Goal: Information Seeking & Learning: Learn about a topic

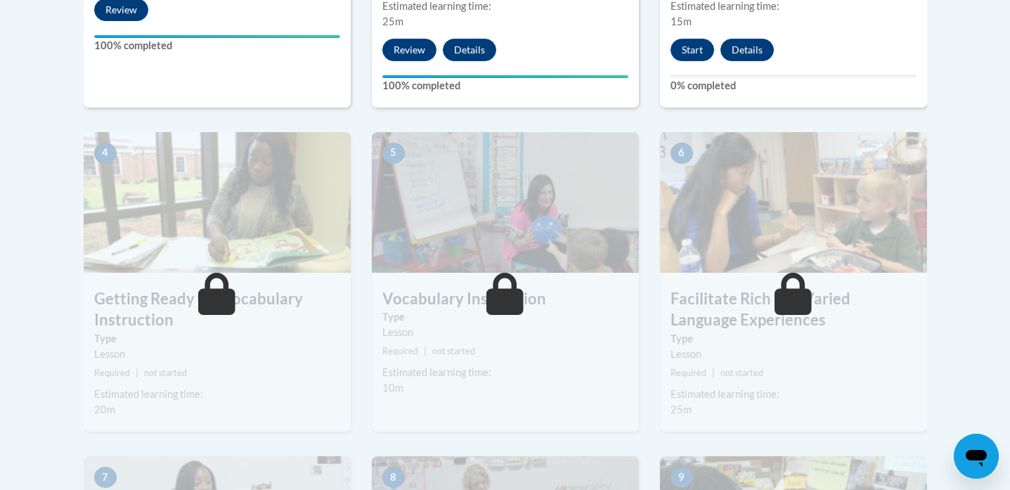
scroll to position [734, 0]
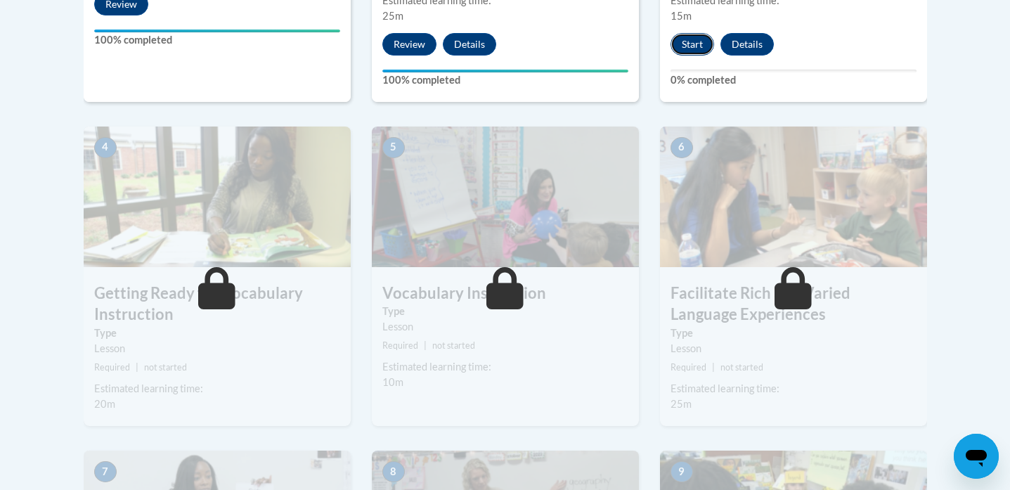
click at [695, 48] on button "Start" at bounding box center [693, 44] width 44 height 22
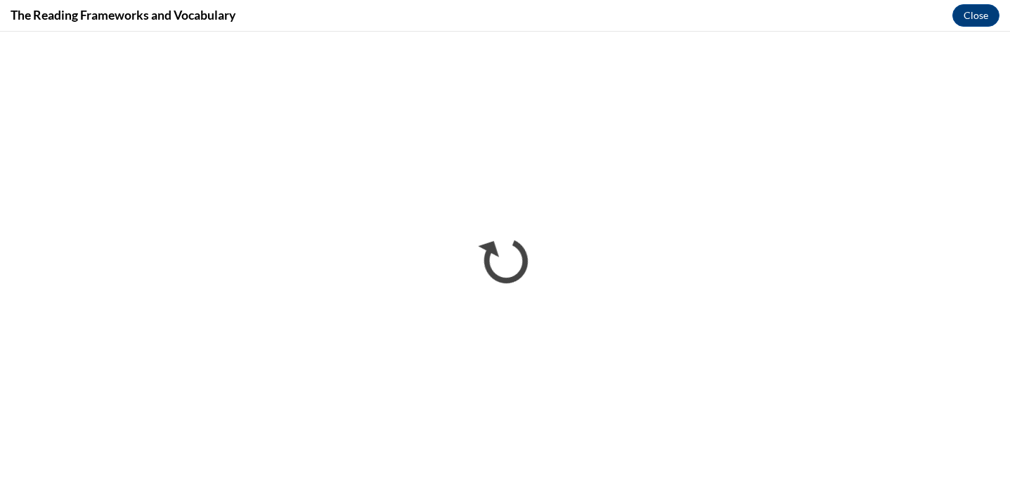
scroll to position [0, 0]
click at [984, 12] on button "Close" at bounding box center [975, 15] width 47 height 22
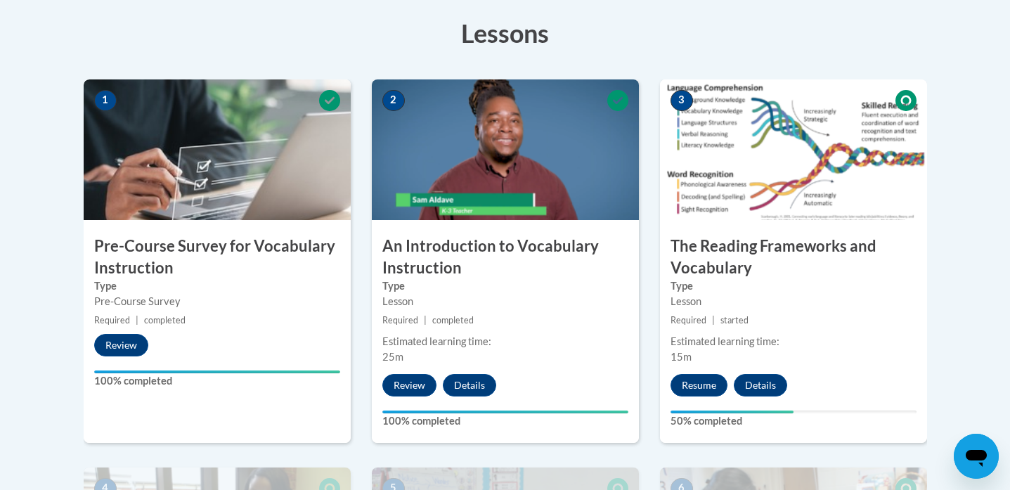
scroll to position [394, 0]
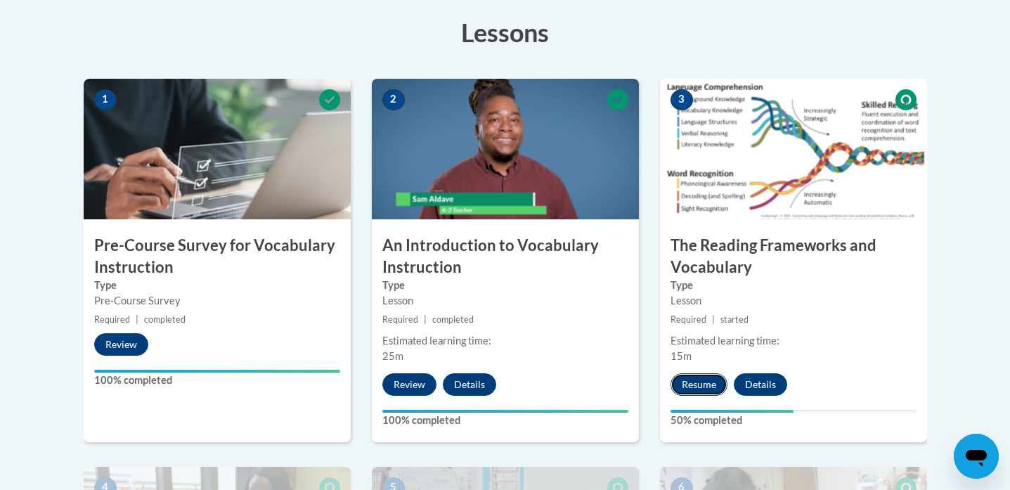
click at [706, 381] on button "Resume" at bounding box center [699, 384] width 57 height 22
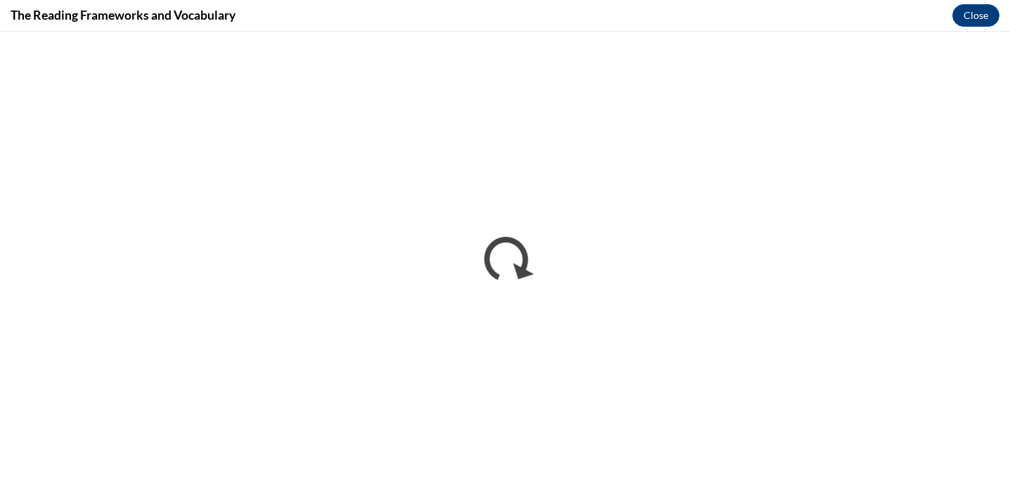
scroll to position [0, 0]
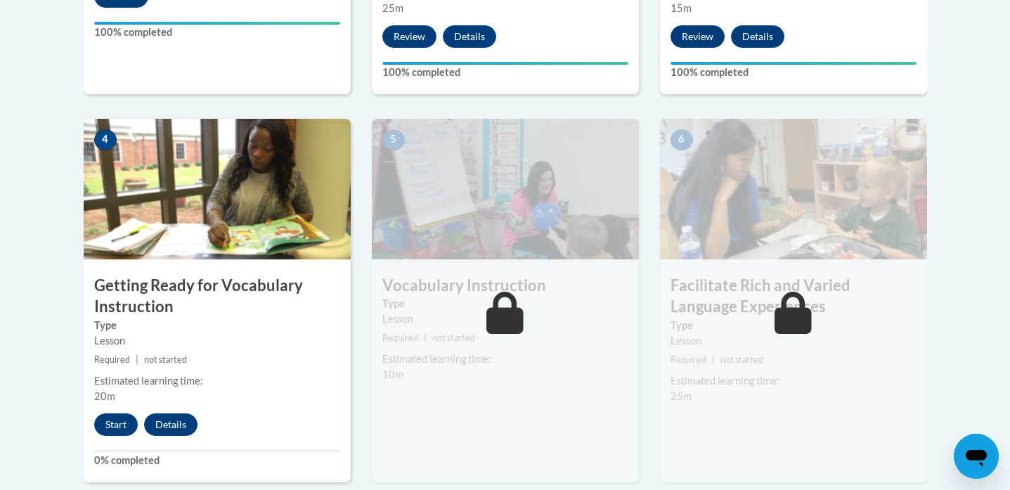
scroll to position [742, 0]
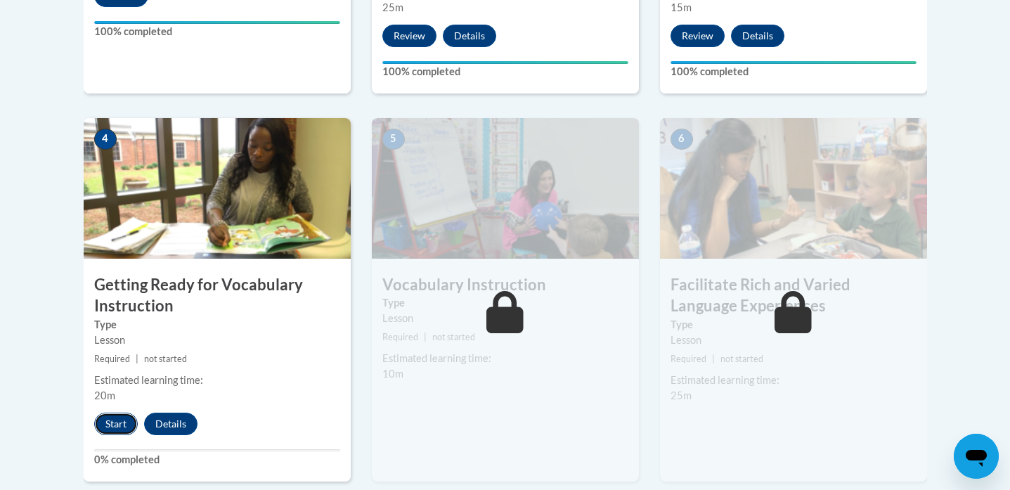
click at [118, 417] on button "Start" at bounding box center [116, 424] width 44 height 22
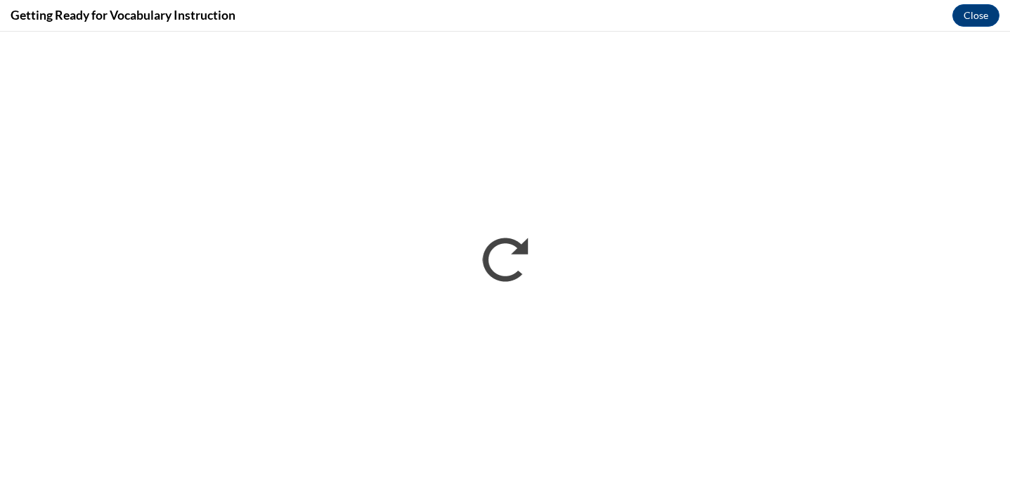
scroll to position [0, 0]
